Goal: Complete application form: Complete application form

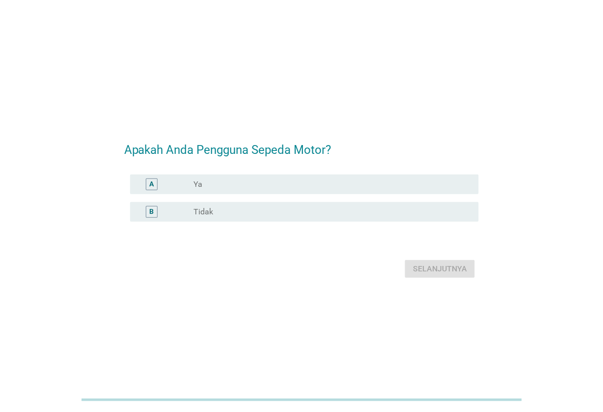
click at [193, 185] on div "A" at bounding box center [165, 184] width 55 height 12
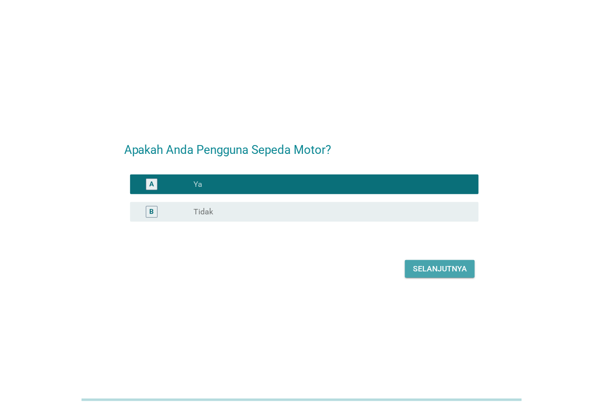
click at [452, 274] on div "Selanjutnya" at bounding box center [440, 269] width 54 height 12
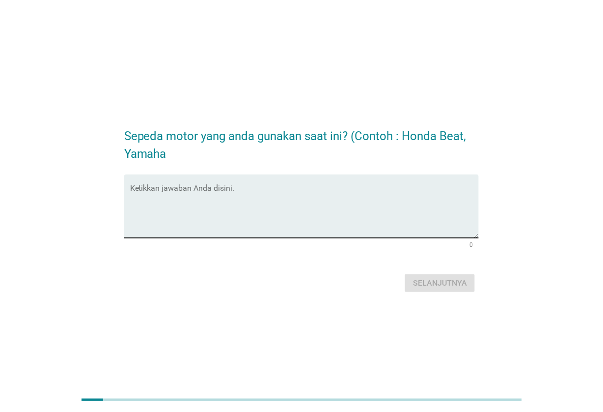
click at [309, 193] on textarea "Ketikkan jawaban Anda disini." at bounding box center [304, 212] width 349 height 52
type textarea "Honda Beat"
click at [441, 283] on div "Selanjutnya" at bounding box center [440, 283] width 54 height 12
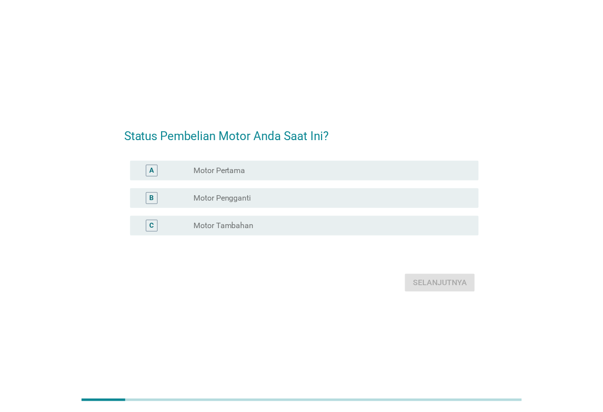
click at [339, 200] on div "radio_button_unchecked Motor Pengganti" at bounding box center [328, 198] width 270 height 10
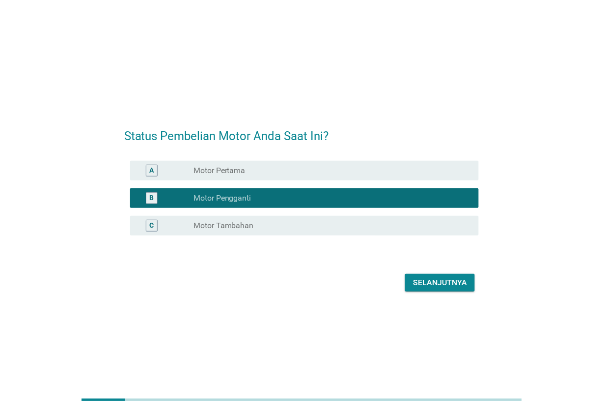
click at [448, 279] on div "Selanjutnya" at bounding box center [440, 282] width 54 height 12
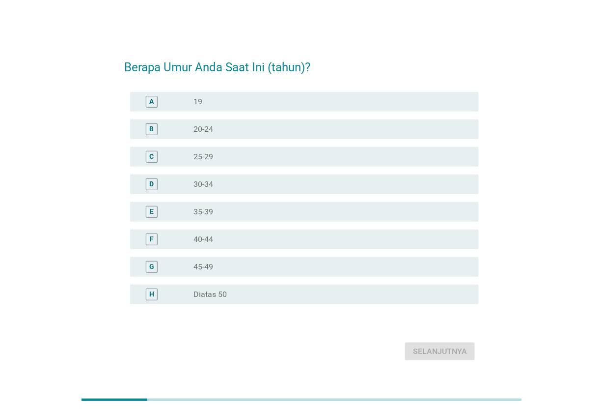
click at [312, 244] on div "radio_button_unchecked 40-44" at bounding box center [328, 239] width 270 height 10
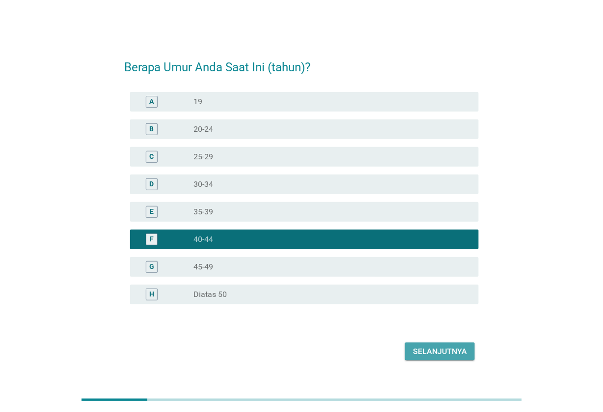
click at [454, 359] on button "Selanjutnya" at bounding box center [440, 351] width 70 height 18
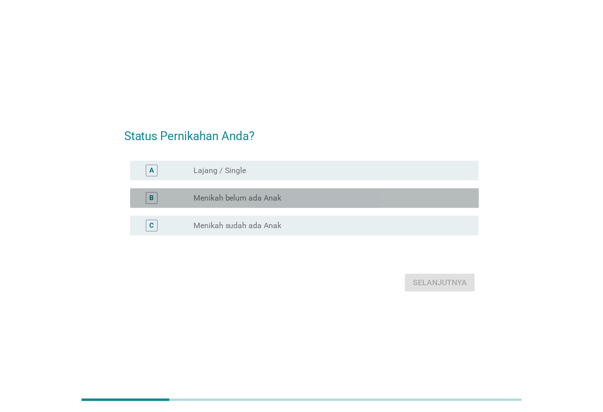
click at [391, 193] on div "radio_button_unchecked Menikah belum ada Anak" at bounding box center [328, 198] width 270 height 10
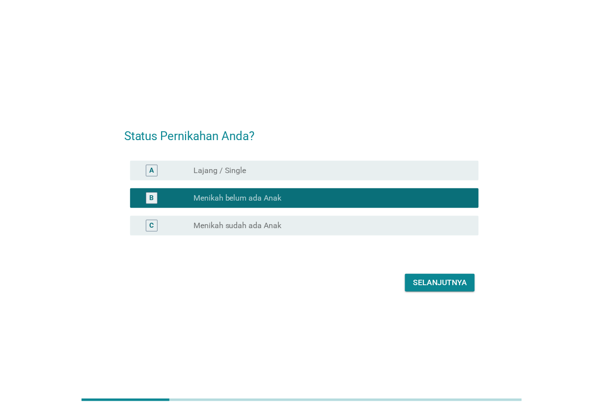
click at [452, 280] on div "Selanjutnya" at bounding box center [440, 282] width 54 height 12
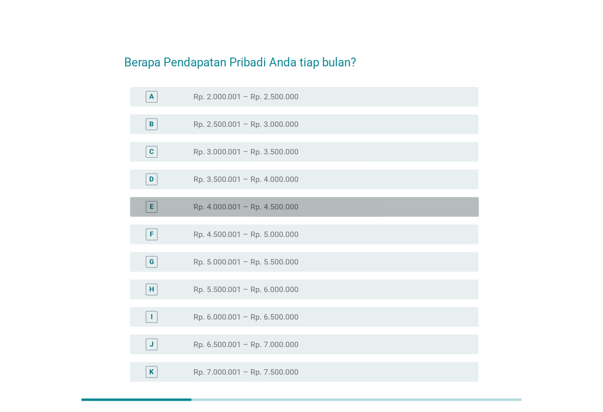
click at [329, 209] on div "radio_button_unchecked Rp. 4.000.001 – Rp. 4.500.000" at bounding box center [328, 207] width 270 height 10
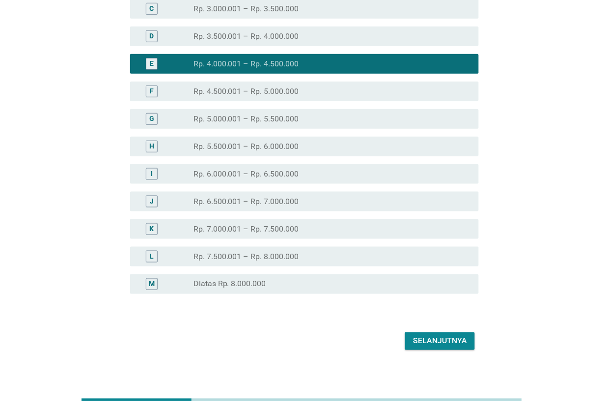
scroll to position [150, 0]
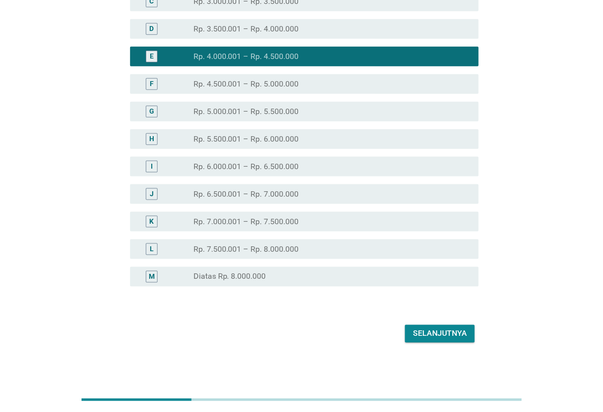
click at [458, 335] on div "Selanjutnya" at bounding box center [440, 334] width 54 height 12
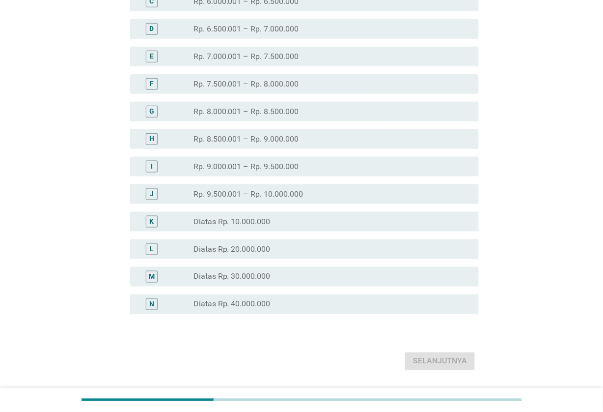
scroll to position [0, 0]
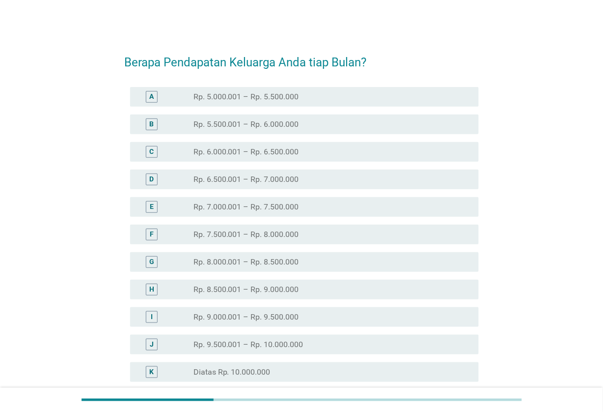
click at [327, 263] on div "radio_button_unchecked Rp. 8.000.001 – Rp. 8.500.000" at bounding box center [328, 262] width 270 height 10
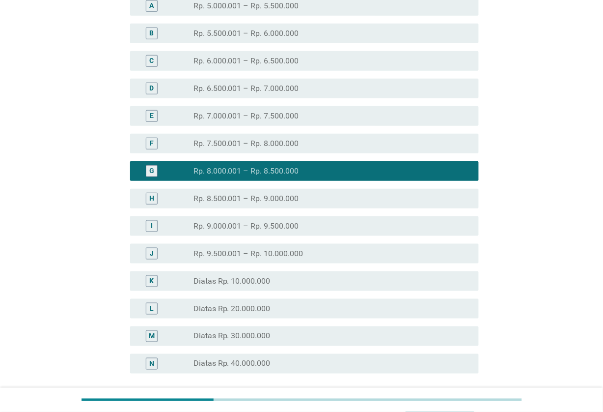
scroll to position [178, 0]
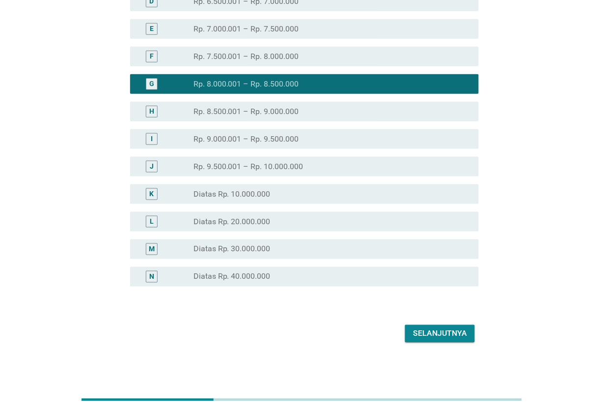
click at [461, 330] on div "Selanjutnya" at bounding box center [440, 334] width 54 height 12
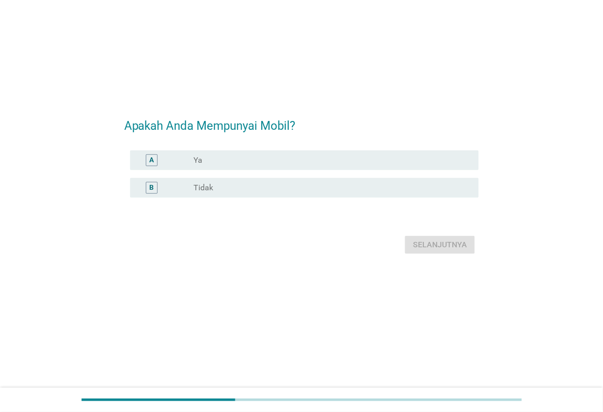
scroll to position [0, 0]
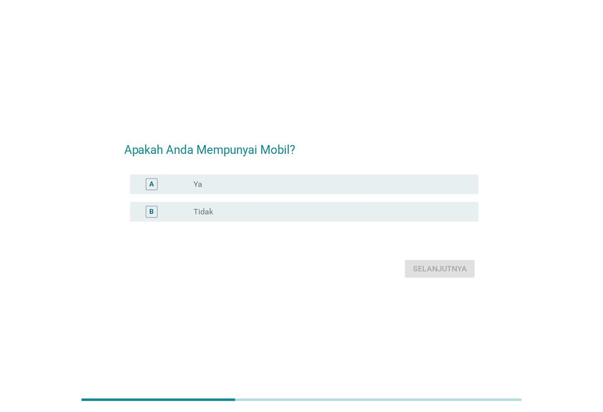
click at [343, 212] on div "radio_button_unchecked Tidak" at bounding box center [328, 212] width 270 height 10
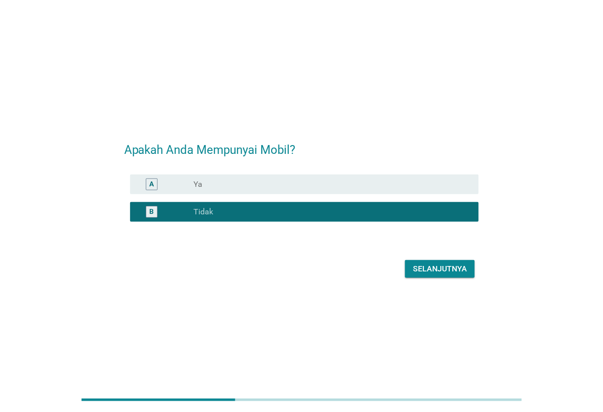
click at [417, 258] on div "Selanjutnya" at bounding box center [301, 269] width 355 height 24
click at [420, 265] on div "Selanjutnya" at bounding box center [440, 269] width 54 height 12
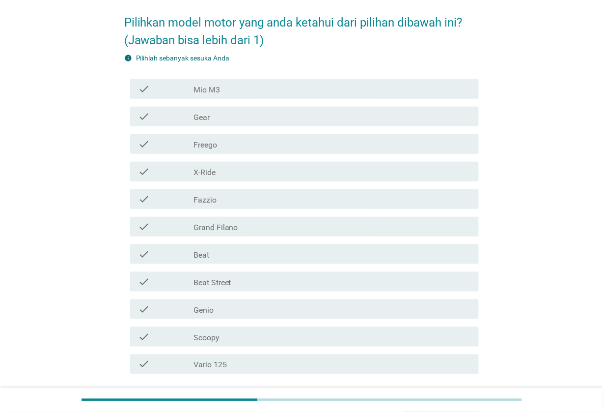
scroll to position [61, 0]
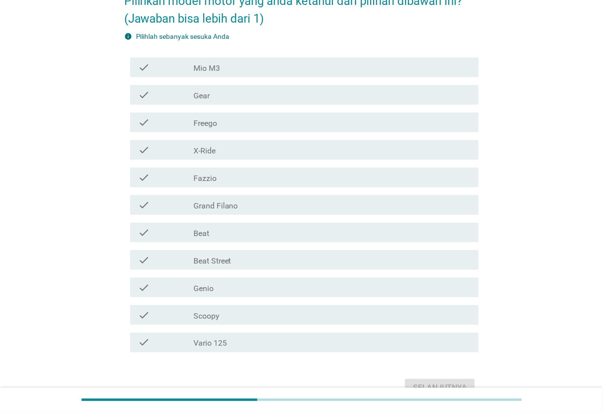
click at [340, 175] on div "check_box_outline_blank Fazzio" at bounding box center [332, 177] width 278 height 12
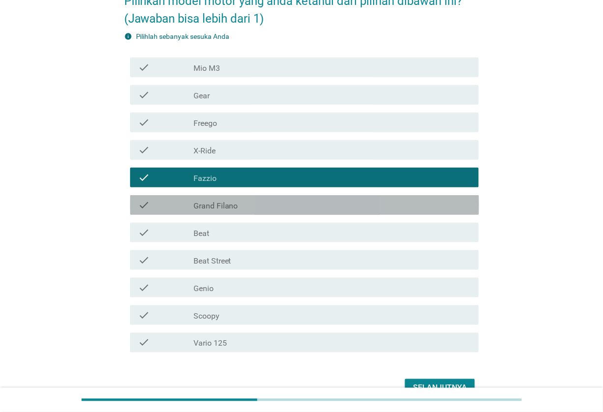
click at [342, 199] on div "check_box_outline_blank Grand Filano" at bounding box center [332, 205] width 278 height 12
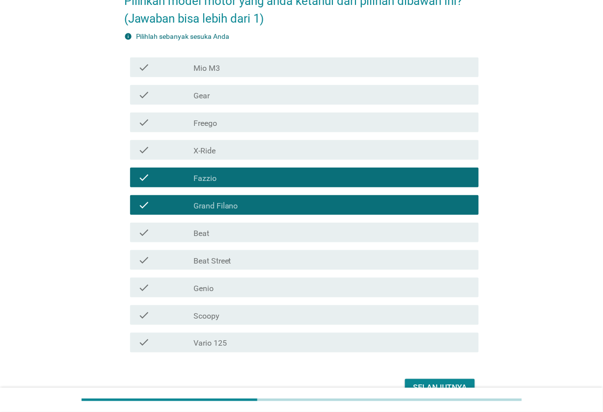
click at [344, 229] on div "check_box_outline_blank Beat" at bounding box center [332, 232] width 278 height 12
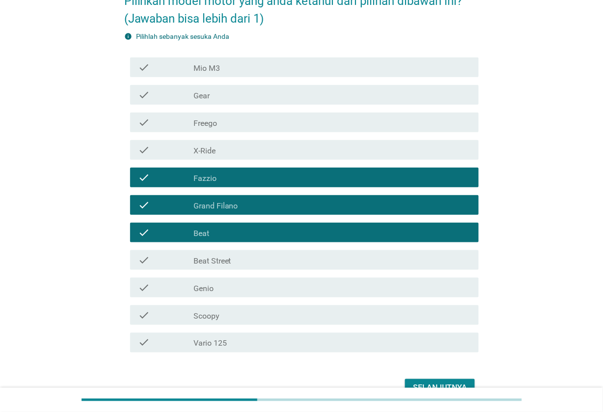
click at [347, 254] on div "check_box_outline_blank Beat Street" at bounding box center [332, 260] width 278 height 12
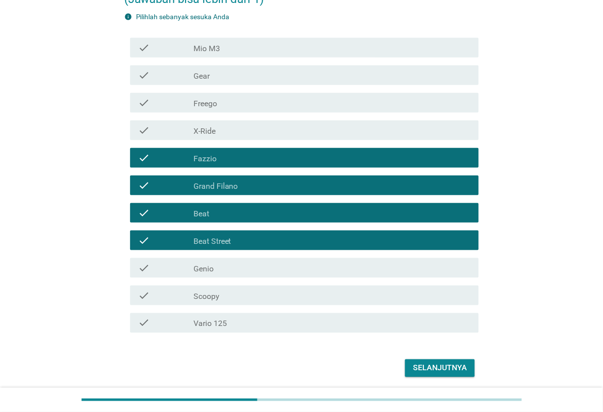
scroll to position [115, 0]
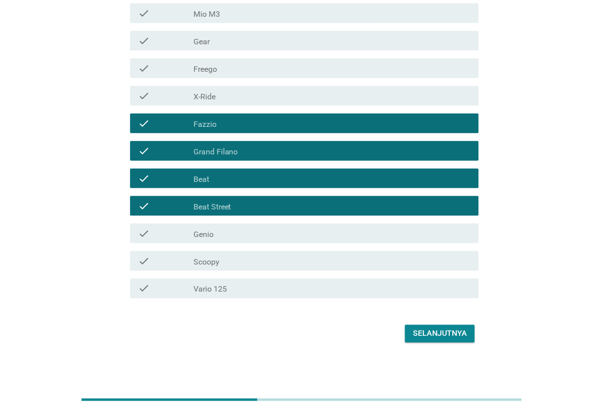
click at [359, 227] on div "check_box_outline_blank Genio" at bounding box center [332, 233] width 278 height 12
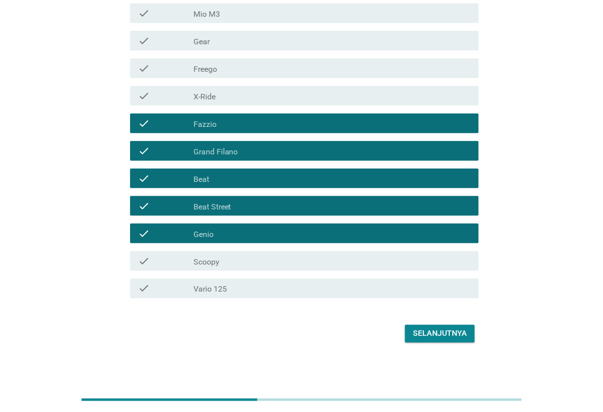
click at [359, 249] on div "check check_box_outline_blank Scoopy" at bounding box center [301, 261] width 355 height 28
click at [377, 258] on div "check_box_outline_blank Scoopy" at bounding box center [332, 261] width 278 height 12
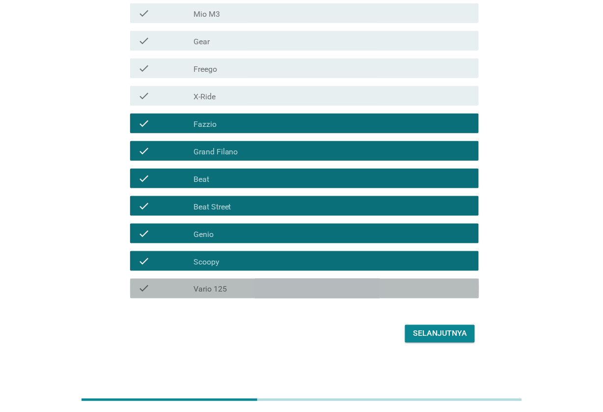
click at [372, 291] on div "check_box_outline_blank Vario 125" at bounding box center [332, 288] width 278 height 12
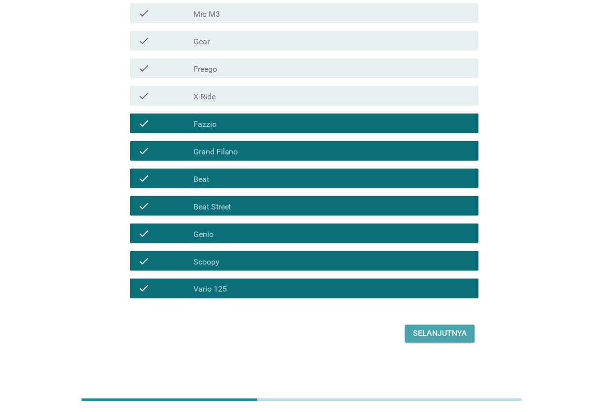
click at [439, 325] on button "Selanjutnya" at bounding box center [440, 334] width 70 height 18
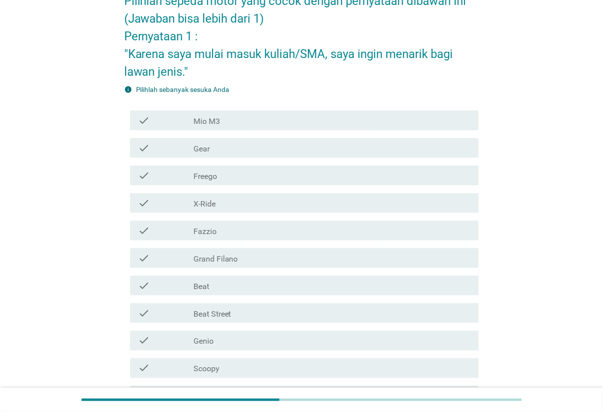
scroll to position [123, 0]
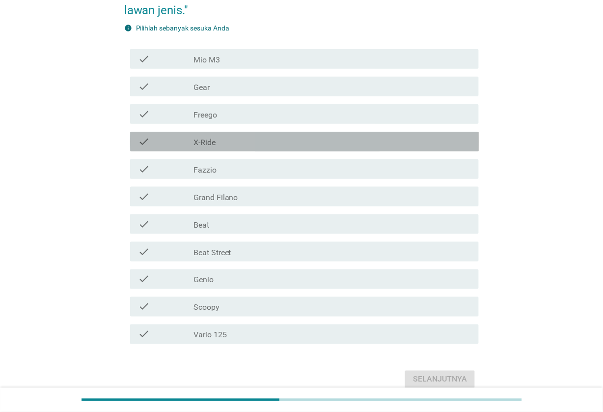
click at [315, 142] on div "check_box_outline_blank X-Ride" at bounding box center [332, 142] width 278 height 12
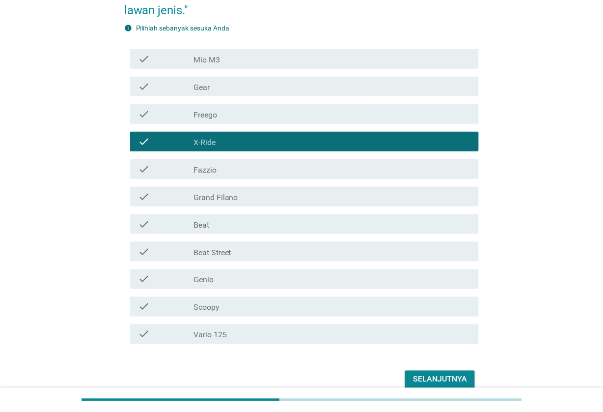
click at [432, 376] on div "Selanjutnya" at bounding box center [440, 379] width 54 height 12
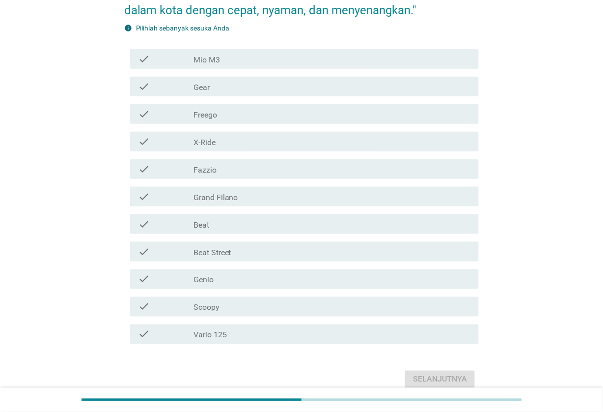
click at [353, 332] on div "check_box_outline_blank Vario 125" at bounding box center [332, 334] width 278 height 12
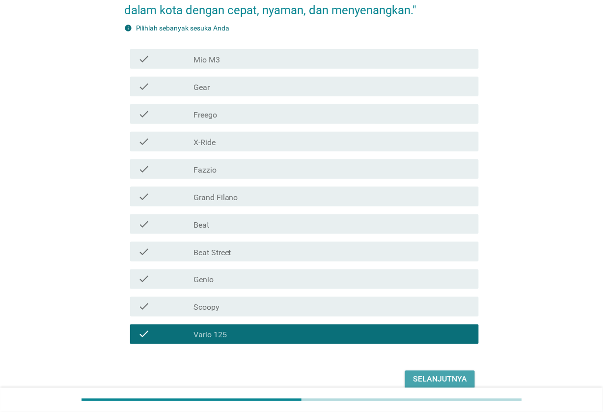
click at [433, 379] on div "Selanjutnya" at bounding box center [440, 379] width 54 height 12
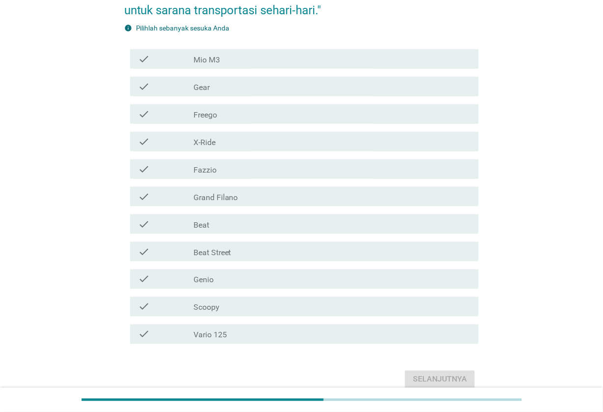
click at [391, 339] on div "check check_box_outline_blank Vario 125" at bounding box center [304, 334] width 349 height 20
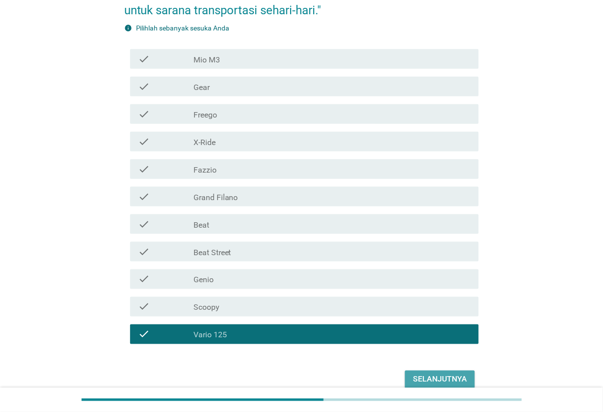
click at [431, 375] on div "Selanjutnya" at bounding box center [440, 379] width 54 height 12
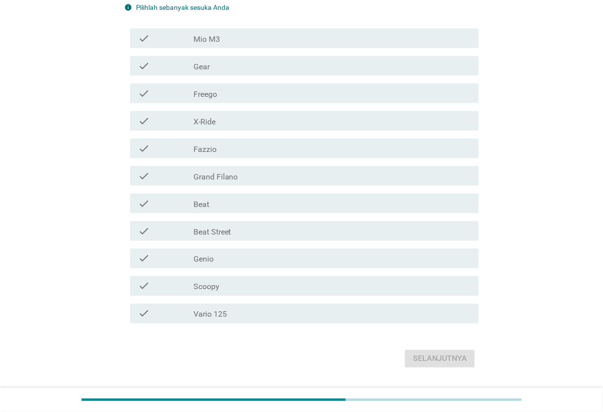
scroll to position [168, 0]
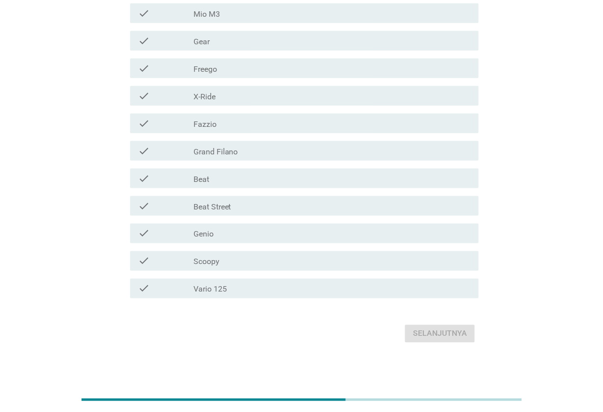
click at [352, 200] on div "check_box_outline_blank Beat Street" at bounding box center [332, 206] width 278 height 12
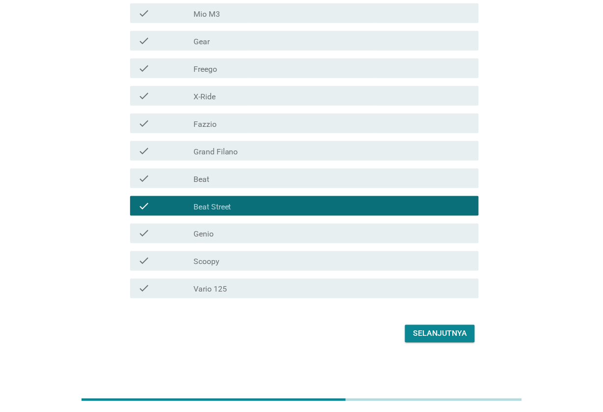
click at [441, 333] on div "Selanjutnya" at bounding box center [440, 334] width 54 height 12
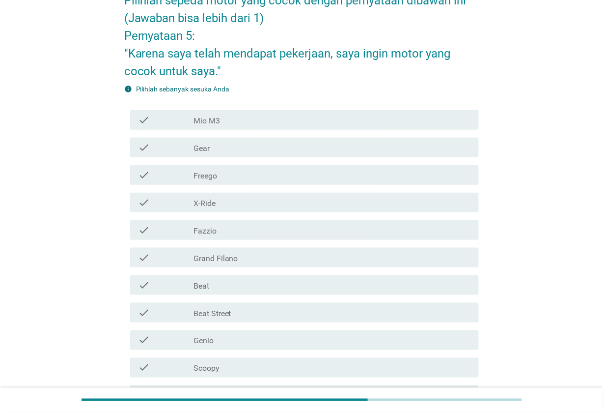
scroll to position [123, 0]
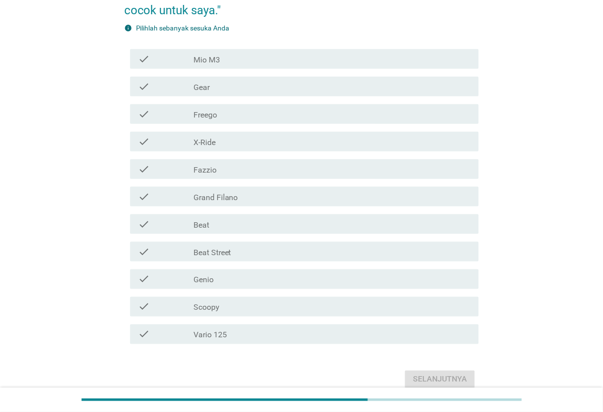
click at [301, 333] on div "check_box_outline_blank Vario 125" at bounding box center [332, 334] width 278 height 12
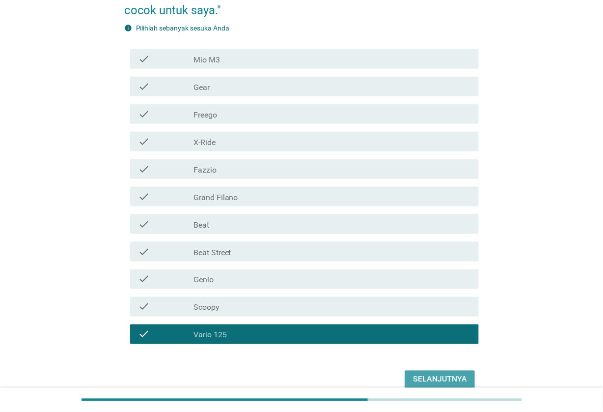
click at [439, 381] on div "Selanjutnya" at bounding box center [440, 379] width 54 height 12
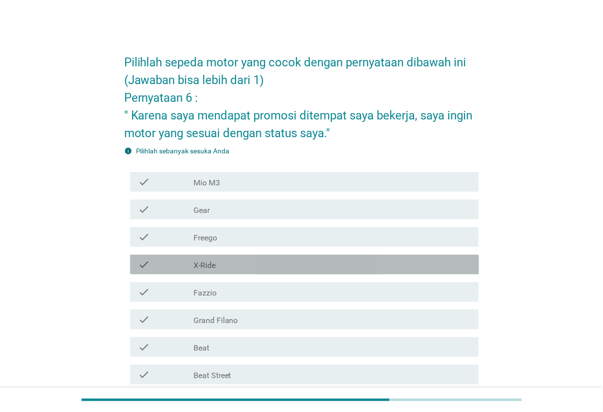
click at [307, 263] on div "check_box_outline_blank X-Ride" at bounding box center [332, 264] width 278 height 12
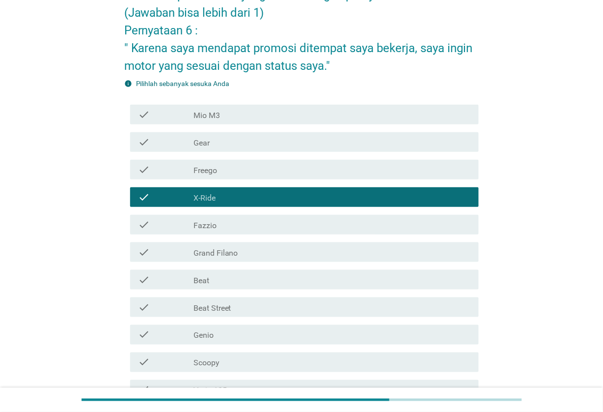
scroll to position [168, 0]
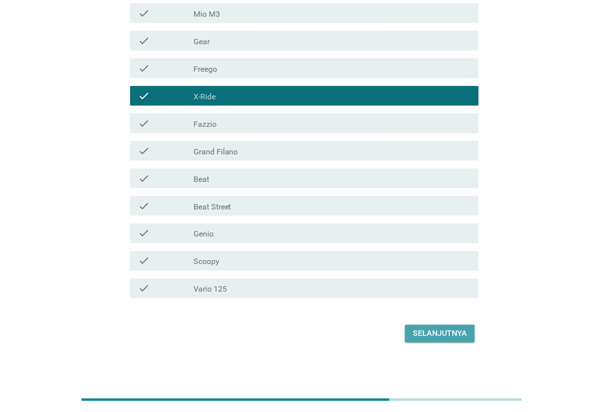
click at [425, 337] on div "Selanjutnya" at bounding box center [440, 334] width 54 height 12
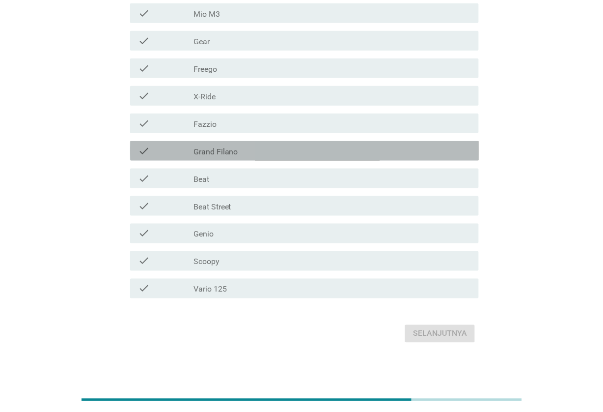
click at [298, 155] on div "check_box_outline_blank Grand Filano" at bounding box center [332, 151] width 278 height 12
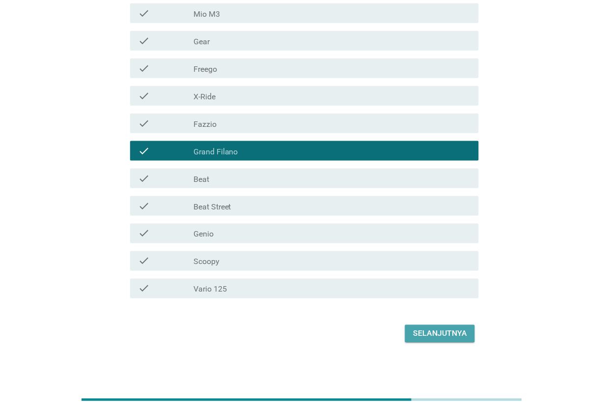
click at [433, 334] on div "Selanjutnya" at bounding box center [440, 334] width 54 height 12
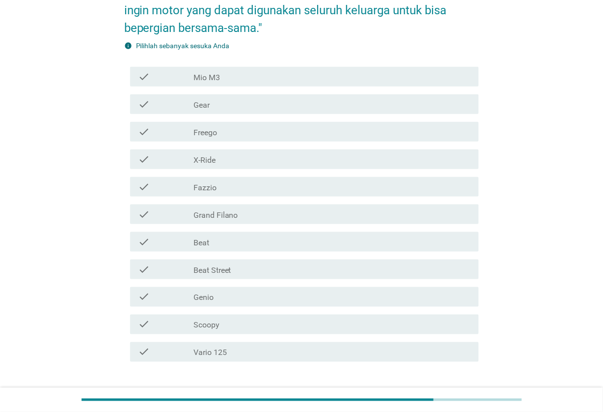
scroll to position [184, 0]
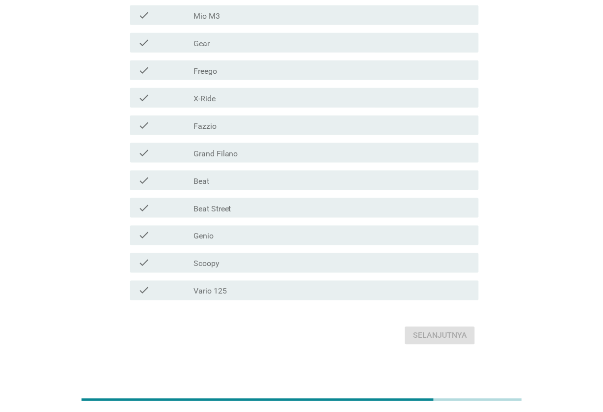
click at [301, 262] on div "check_box_outline_blank Scoopy" at bounding box center [332, 263] width 278 height 12
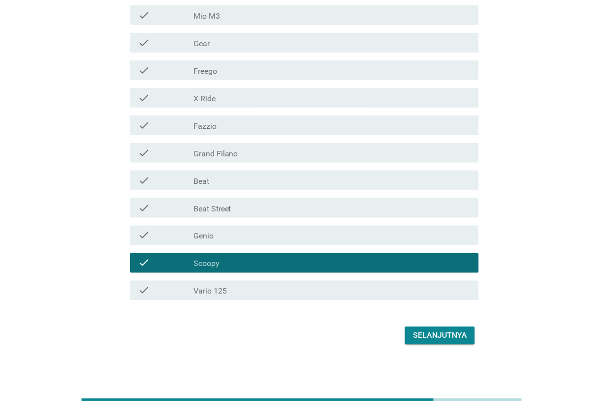
click at [446, 334] on div "Selanjutnya" at bounding box center [440, 336] width 54 height 12
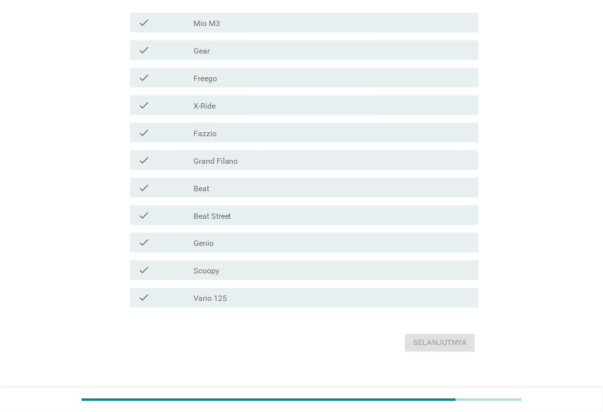
scroll to position [187, 0]
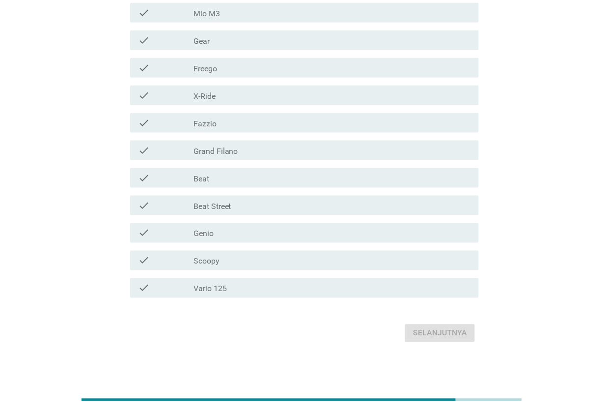
click at [347, 153] on div "check_box_outline_blank Grand Filano" at bounding box center [332, 150] width 278 height 12
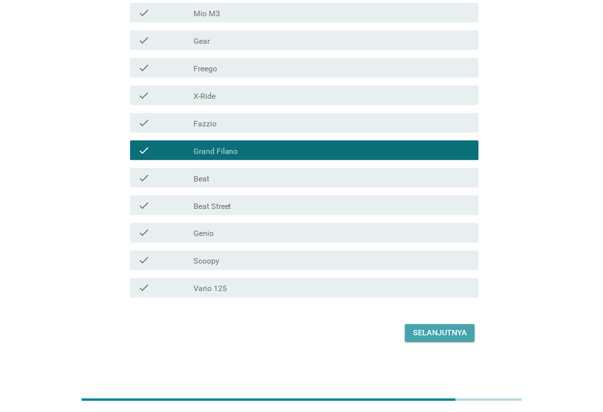
click at [443, 335] on div "Selanjutnya" at bounding box center [440, 333] width 54 height 12
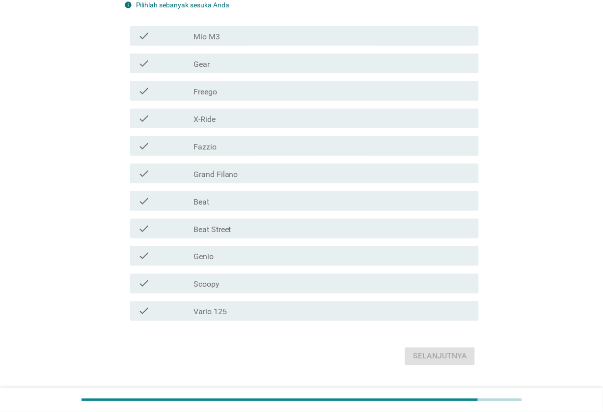
scroll to position [168, 0]
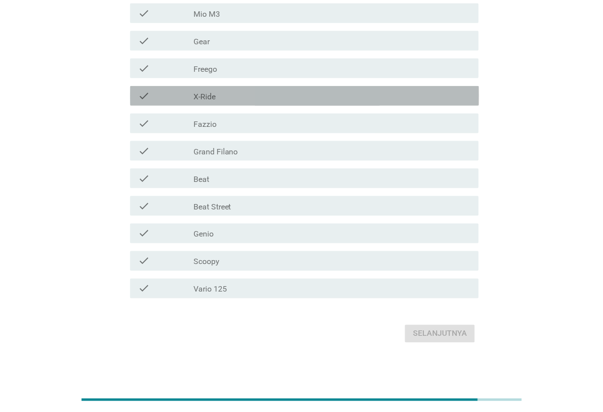
click at [251, 94] on div "check_box_outline_blank X-Ride" at bounding box center [332, 96] width 278 height 12
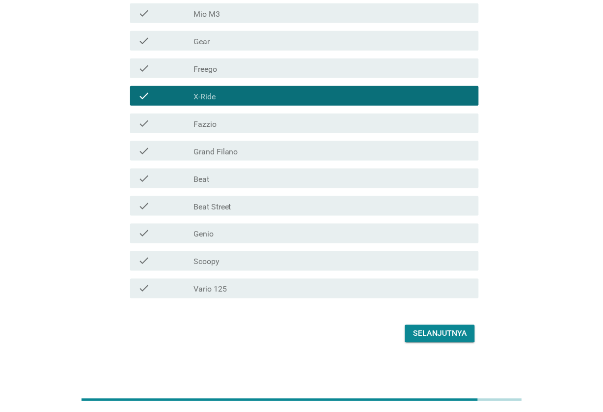
click at [430, 330] on div "Selanjutnya" at bounding box center [440, 334] width 54 height 12
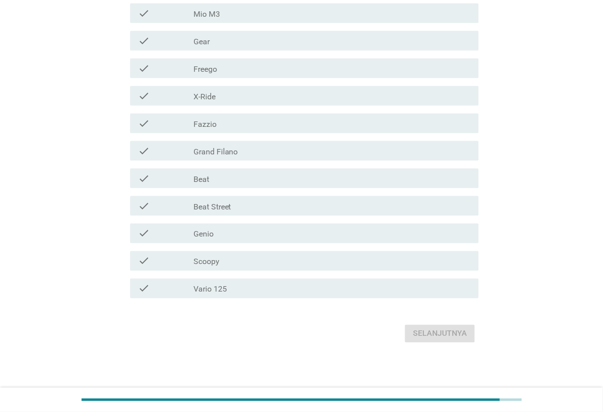
scroll to position [0, 0]
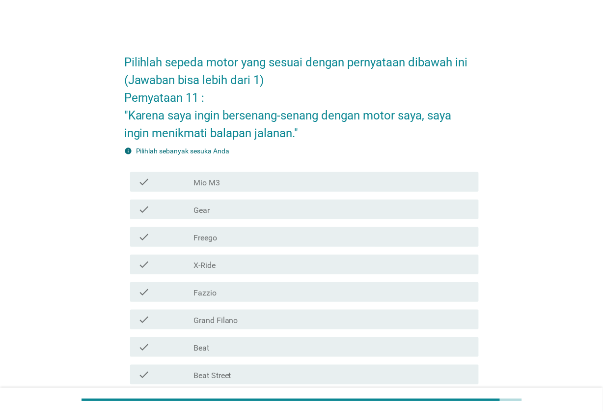
click at [305, 267] on div "check_box_outline_blank X-Ride" at bounding box center [332, 264] width 278 height 12
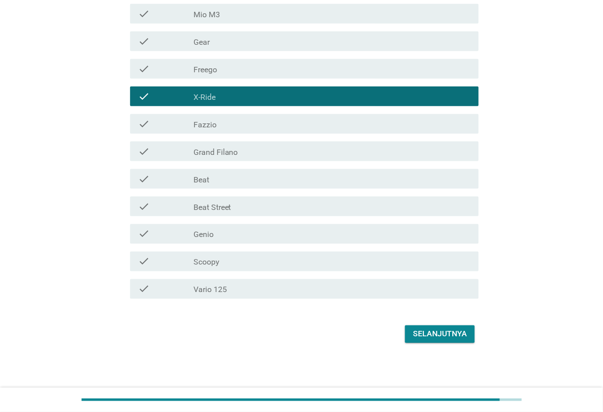
scroll to position [168, 0]
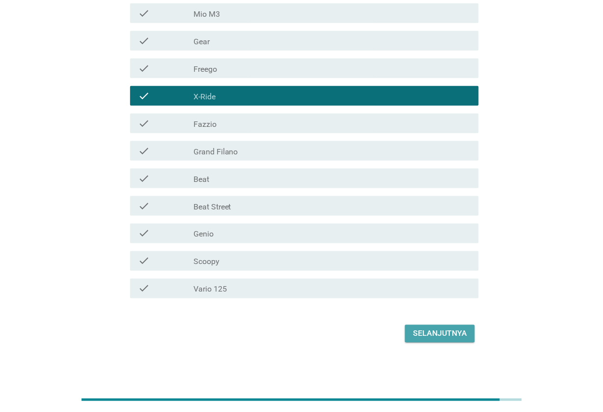
click at [427, 335] on div "Selanjutnya" at bounding box center [440, 334] width 54 height 12
